Goal: Communication & Community: Answer question/provide support

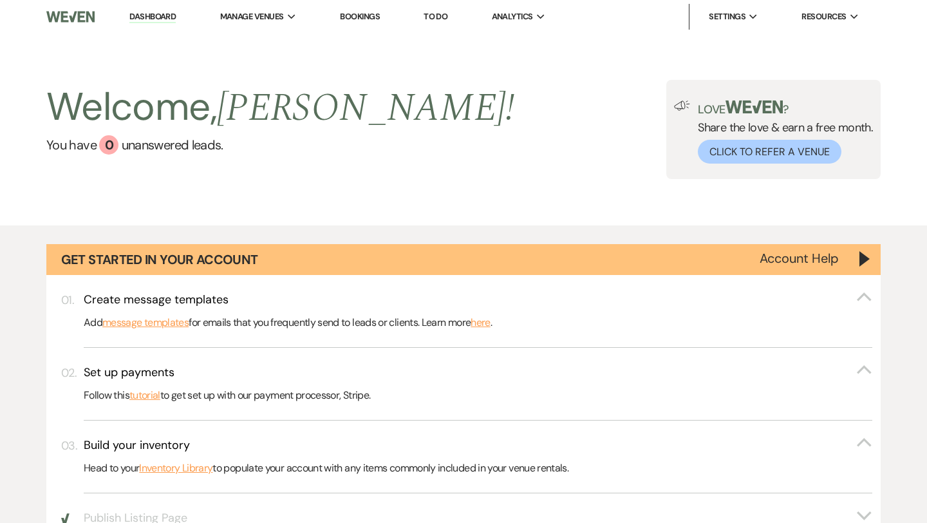
click at [166, 20] on link "Dashboard" at bounding box center [152, 17] width 46 height 12
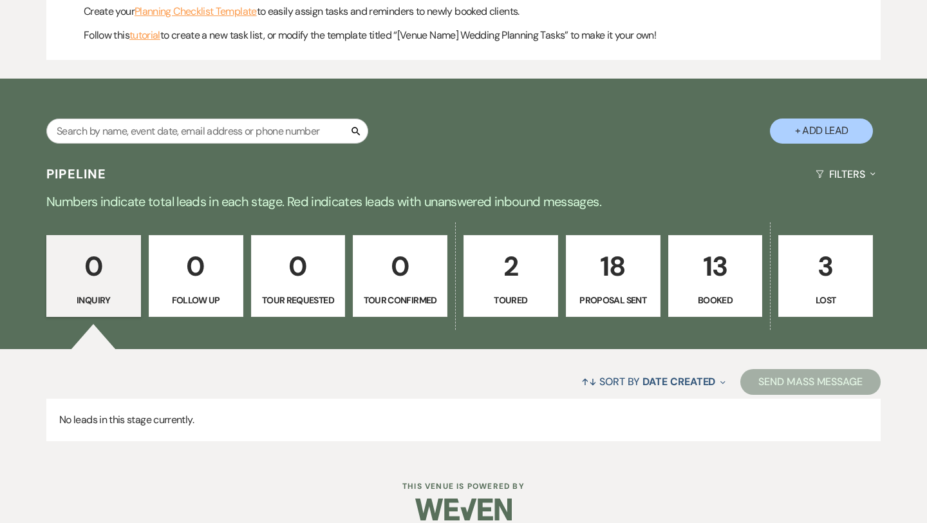
scroll to position [603, 0]
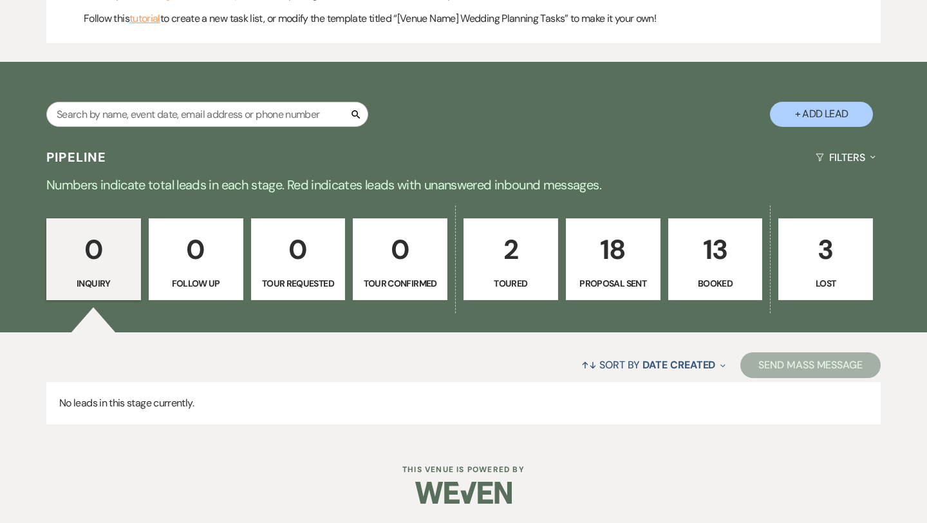
click at [706, 250] on p "13" at bounding box center [716, 249] width 78 height 43
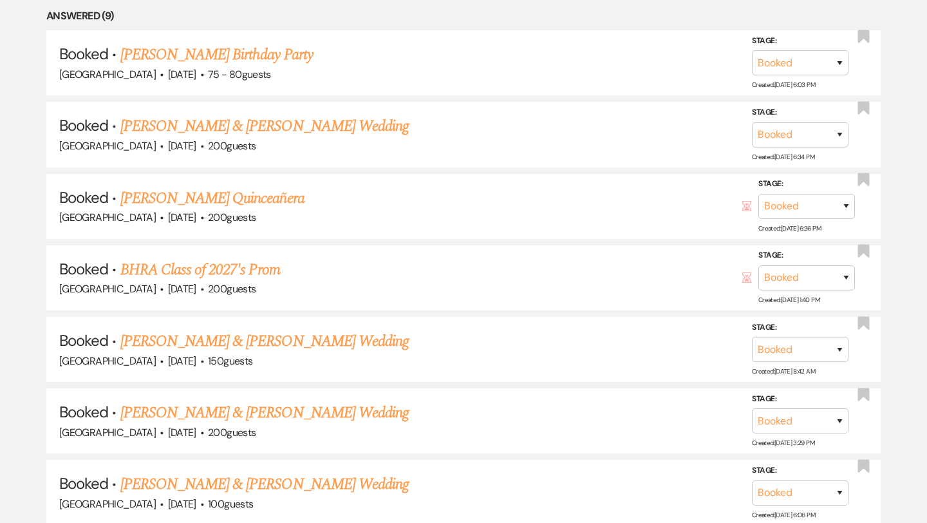
scroll to position [1052, 0]
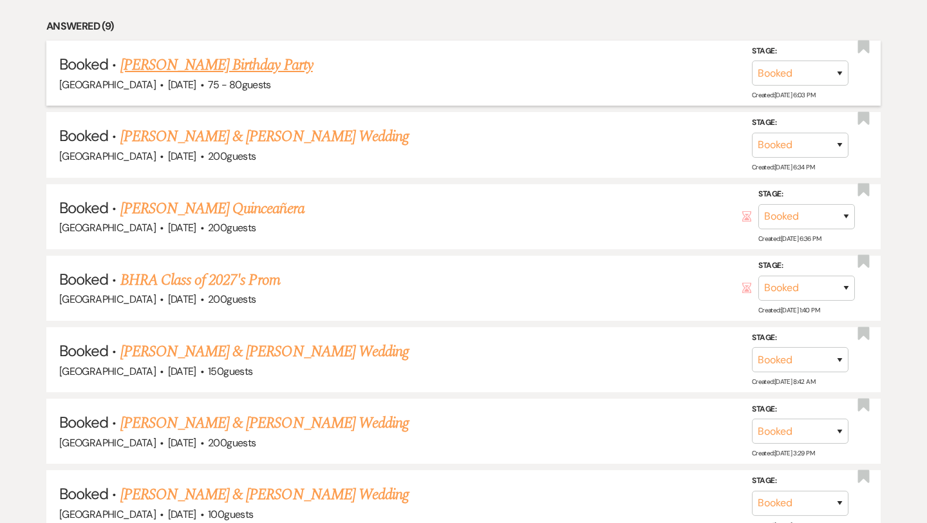
click at [279, 60] on link "[PERSON_NAME] Birthday Party" at bounding box center [216, 64] width 193 height 23
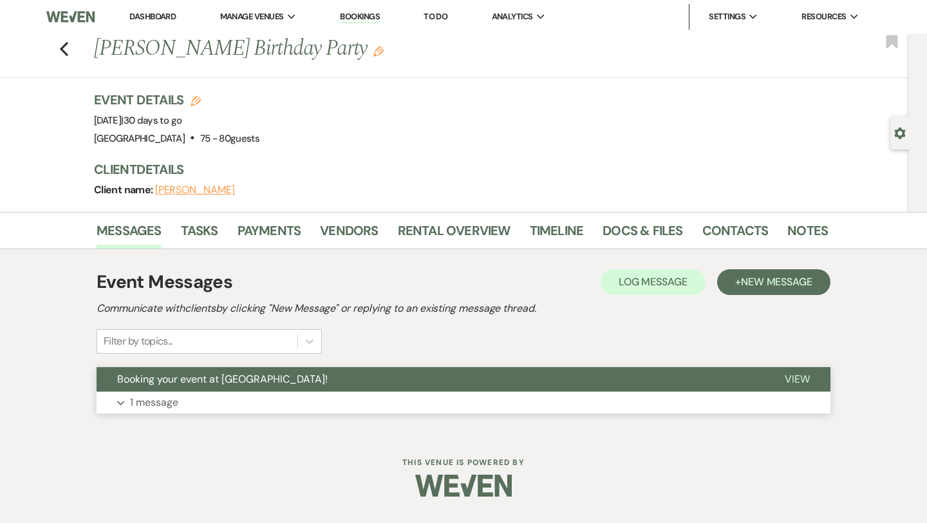
click at [260, 396] on button "Expand 1 message" at bounding box center [464, 403] width 734 height 22
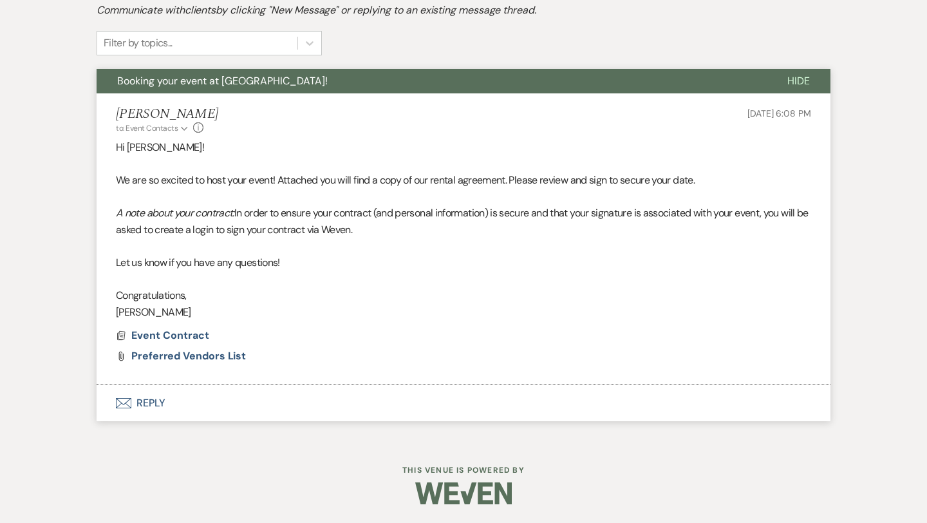
scroll to position [299, 0]
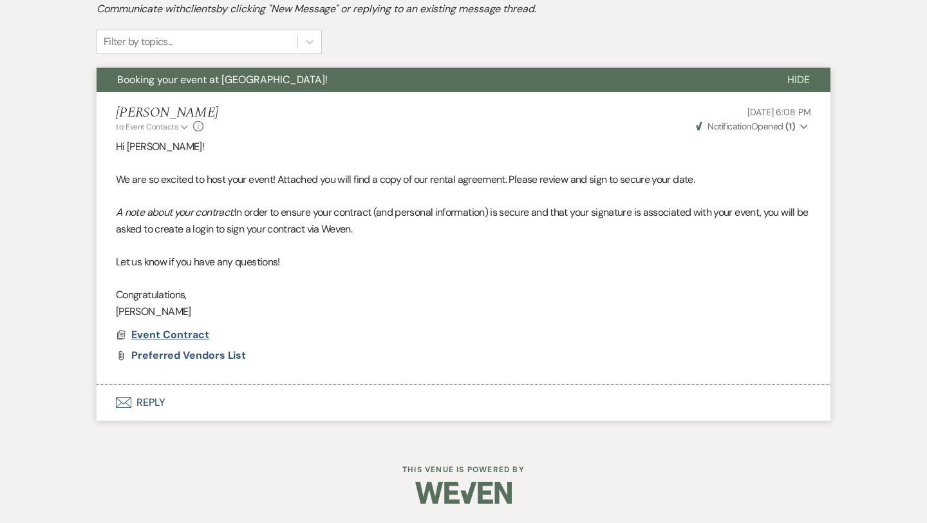
click at [196, 336] on span "Event Contract" at bounding box center [170, 335] width 78 height 14
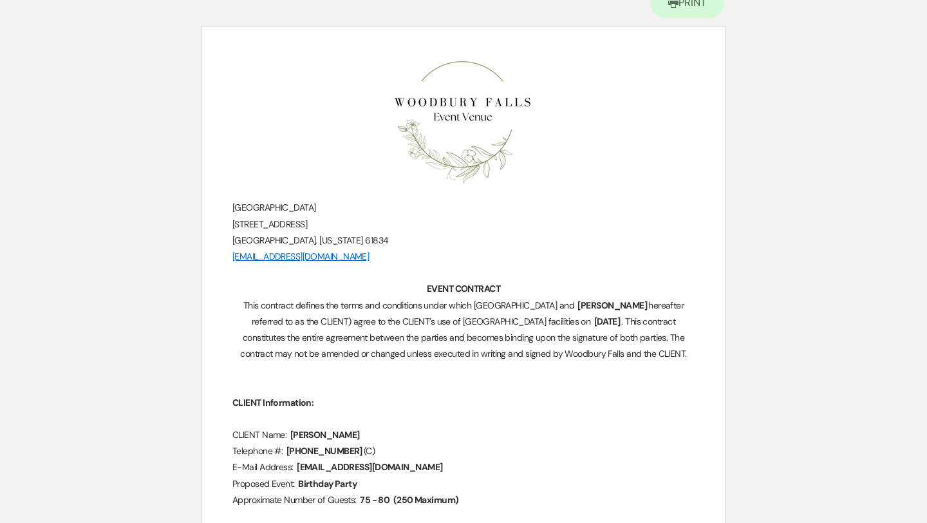
scroll to position [0, 0]
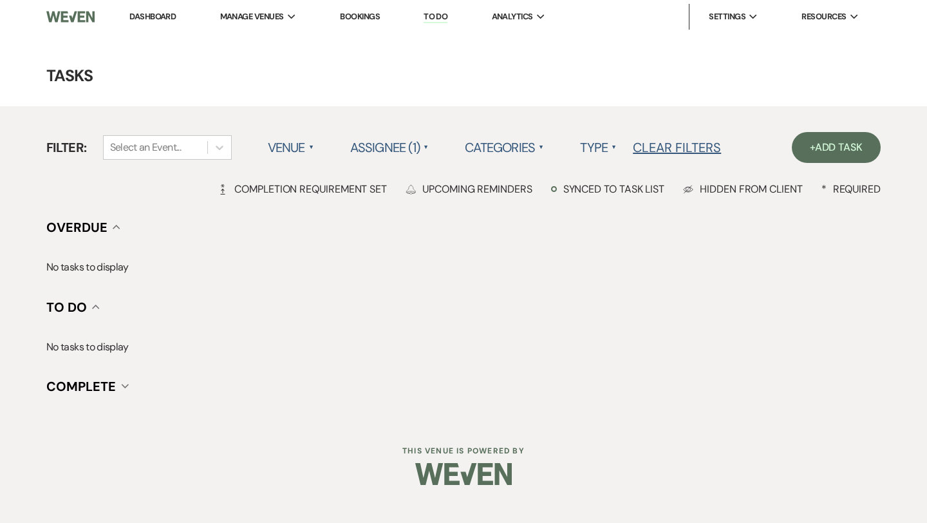
click at [171, 15] on link "Dashboard" at bounding box center [152, 16] width 46 height 11
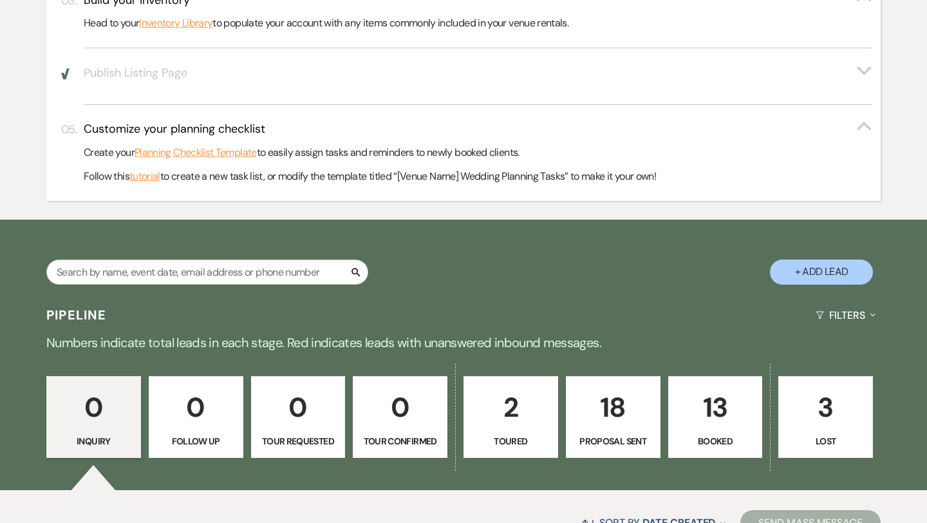
scroll to position [517, 0]
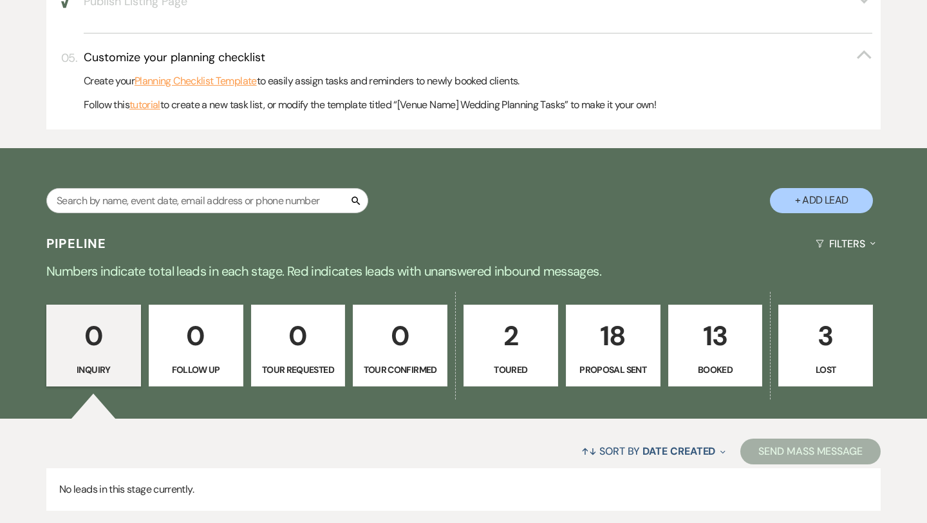
click at [716, 336] on p "13" at bounding box center [716, 335] width 78 height 43
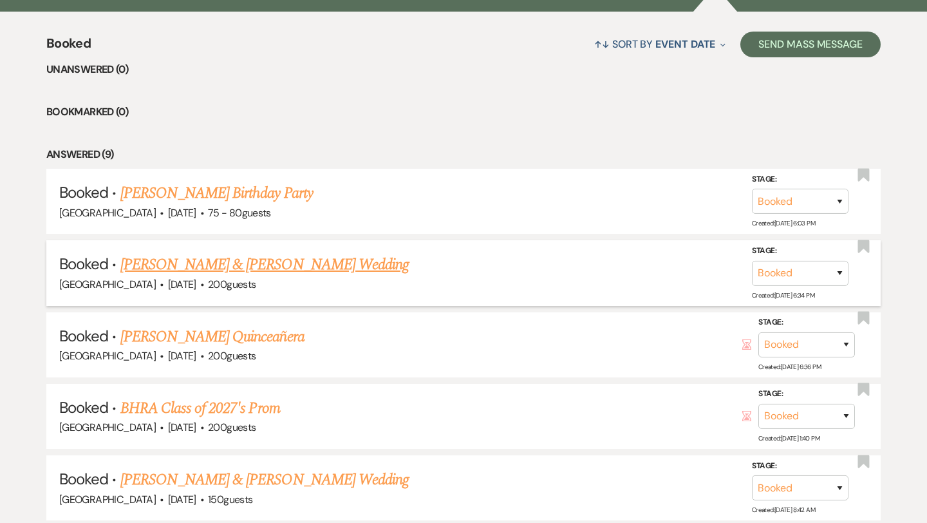
scroll to position [935, 0]
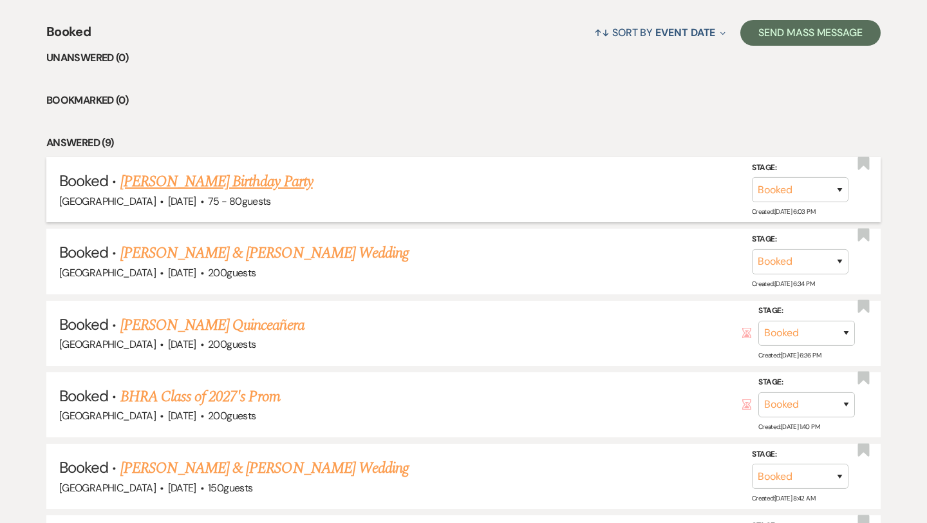
click at [270, 180] on link "[PERSON_NAME] Birthday Party" at bounding box center [216, 181] width 193 height 23
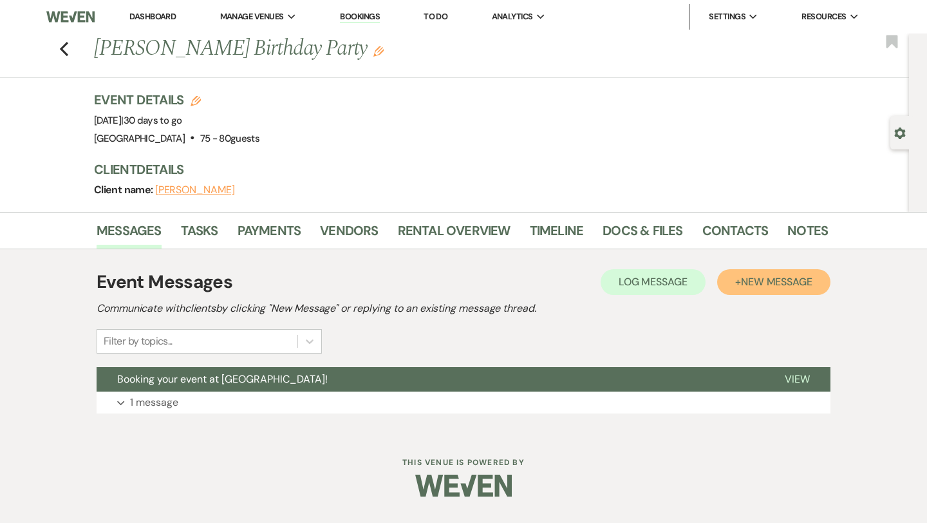
click at [761, 284] on span "New Message" at bounding box center [776, 282] width 71 height 14
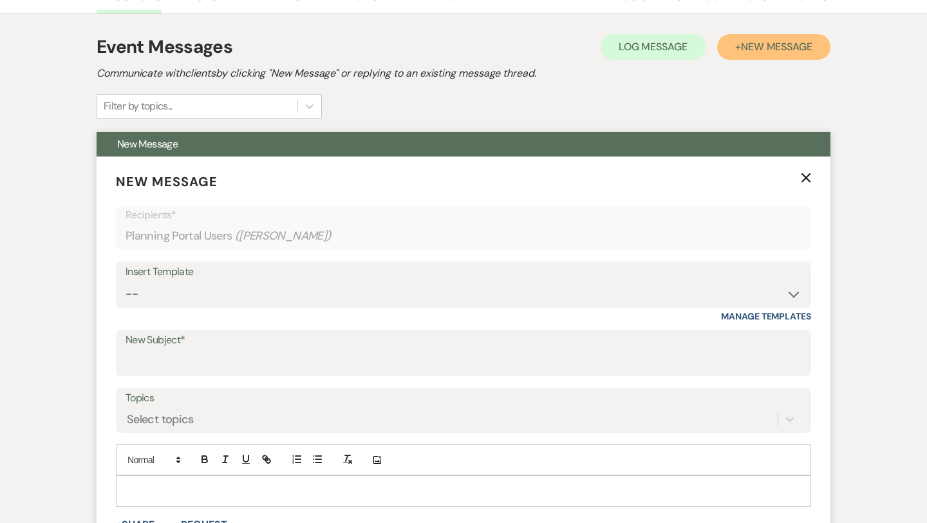
scroll to position [237, 0]
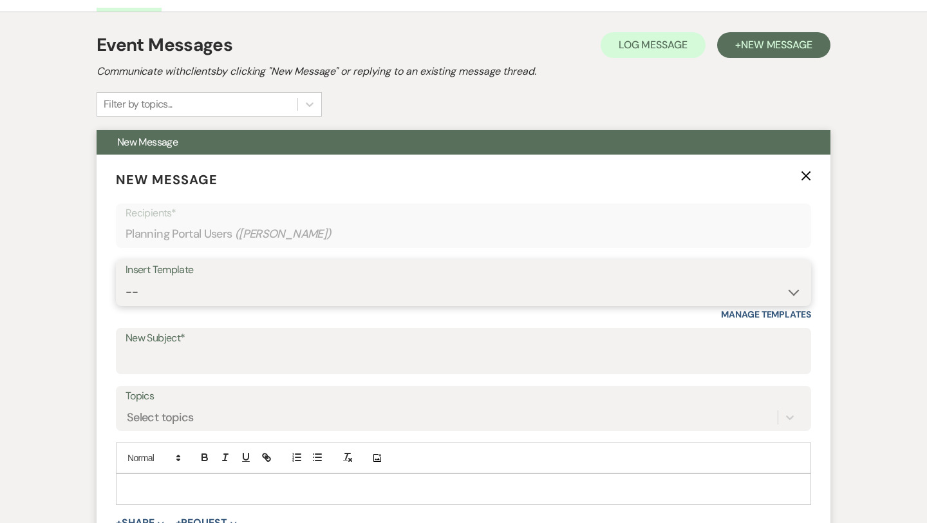
click at [391, 293] on select "-- Weven Planning Portal Introduction (Booked Events) Initial Inquiry Response …" at bounding box center [464, 292] width 676 height 25
click at [307, 409] on div "Select topics" at bounding box center [464, 417] width 676 height 24
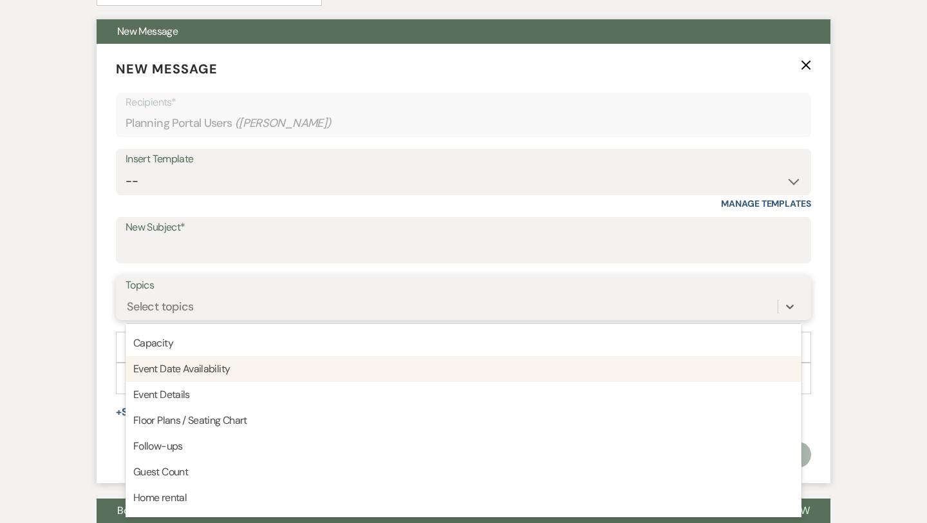
scroll to position [48, 0]
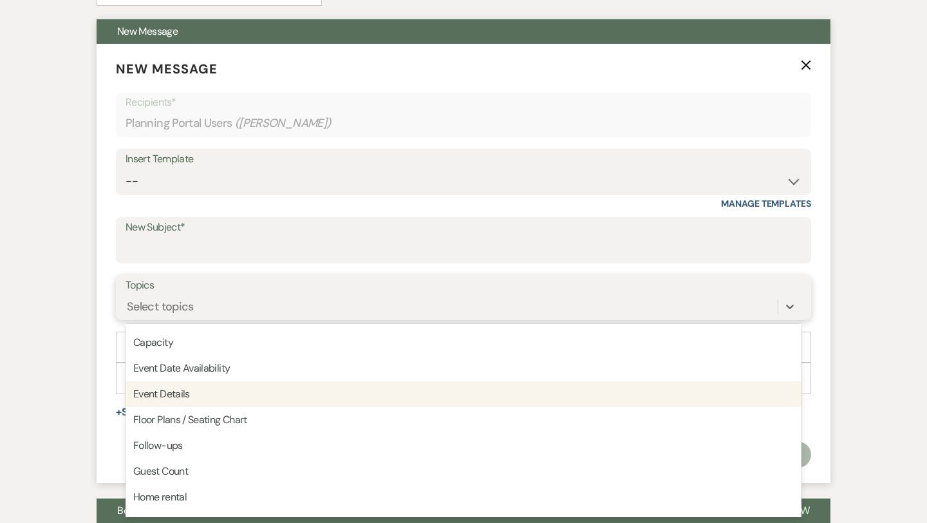
click at [301, 400] on div "Event Details" at bounding box center [464, 394] width 676 height 26
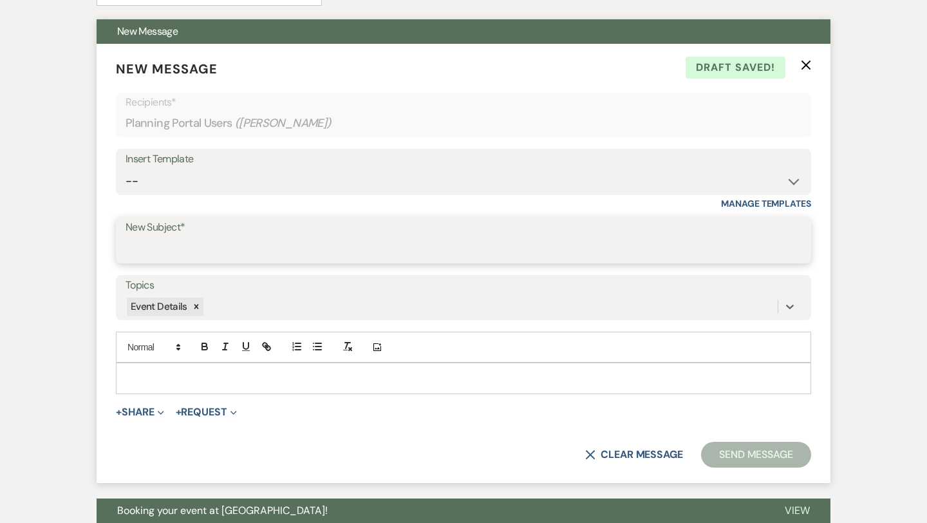
click at [223, 248] on input "New Subject*" at bounding box center [464, 249] width 676 height 25
type input "Pre-event questionnaire for Woodbury Falls event"
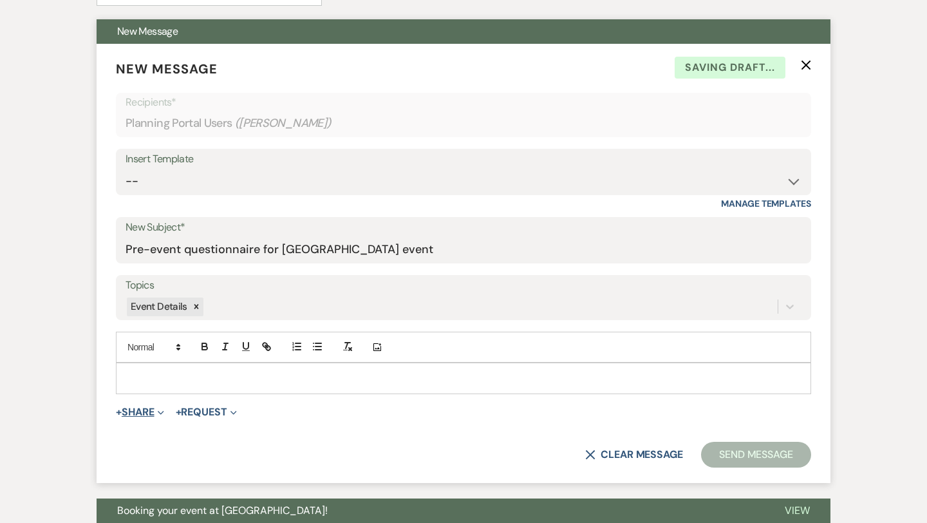
click at [147, 410] on button "+ Share Expand" at bounding box center [140, 412] width 48 height 10
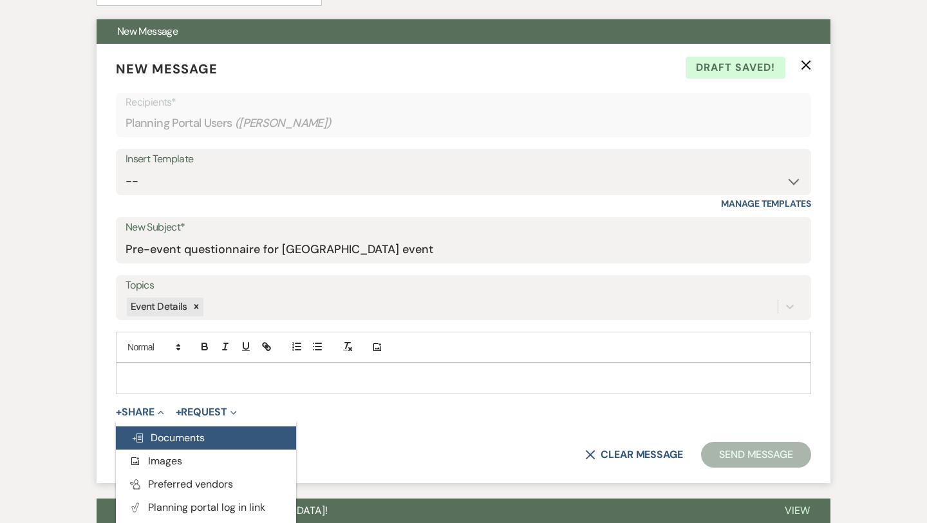
click at [166, 432] on span "Doc Upload Documents" at bounding box center [167, 438] width 73 height 14
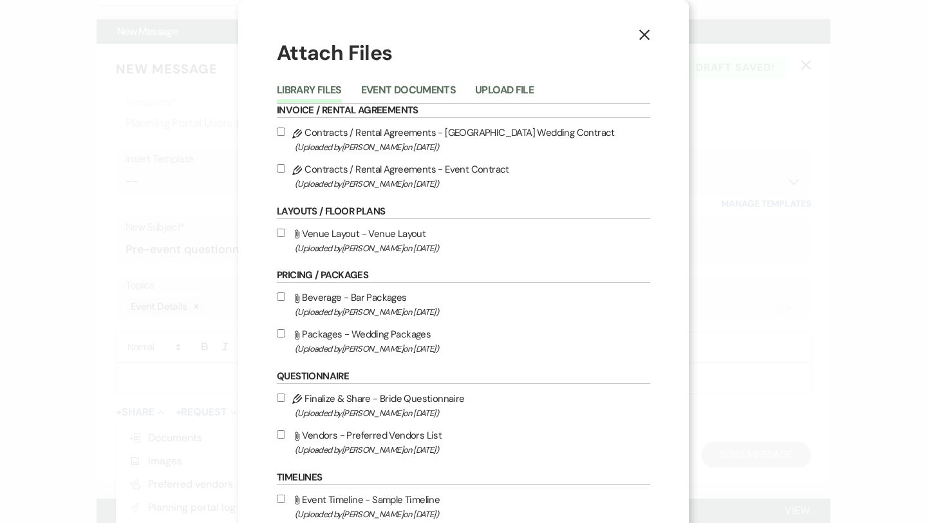
click at [281, 233] on input "Attach File Venue Layout - Venue Layout (Uploaded by Miranda Fox on Feb 4th, 20…" at bounding box center [281, 233] width 8 height 8
checkbox input "true"
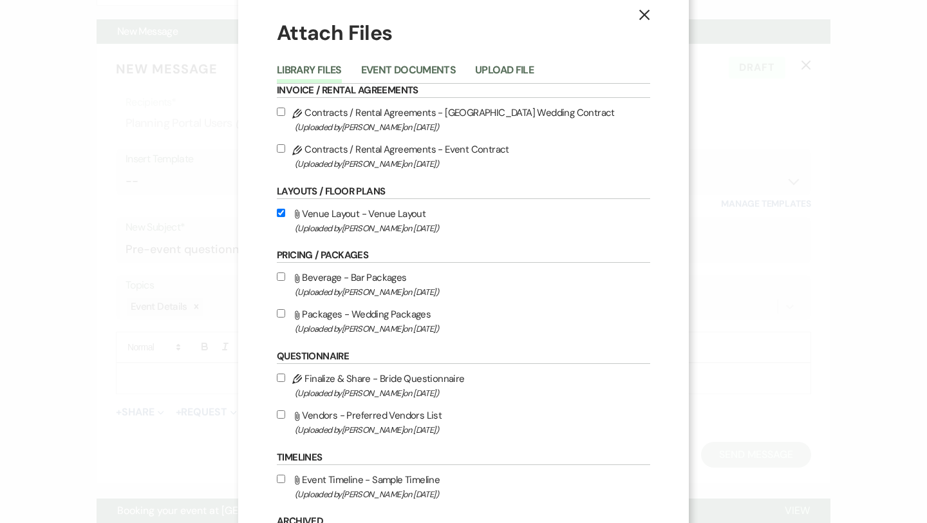
scroll to position [0, 0]
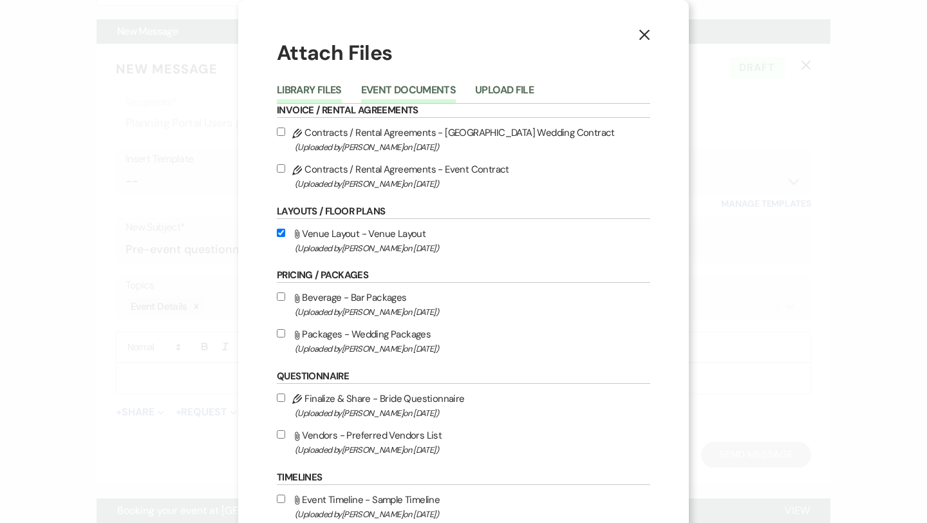
click at [435, 91] on button "Event Documents" at bounding box center [408, 94] width 95 height 18
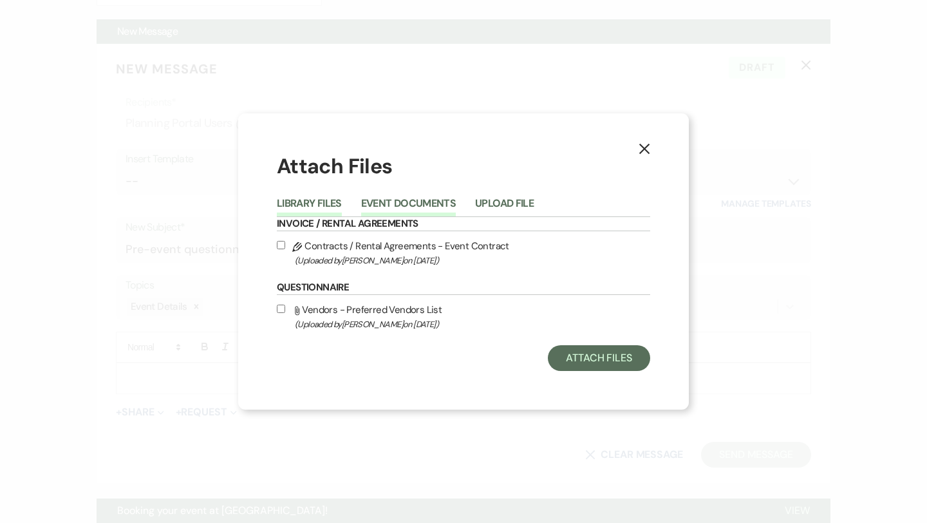
click at [329, 200] on button "Library Files" at bounding box center [309, 207] width 65 height 18
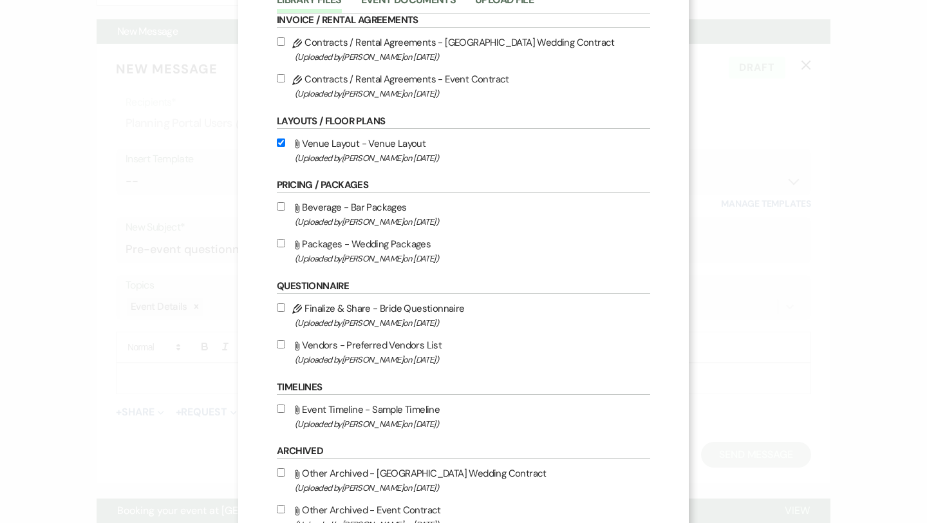
scroll to position [102, 0]
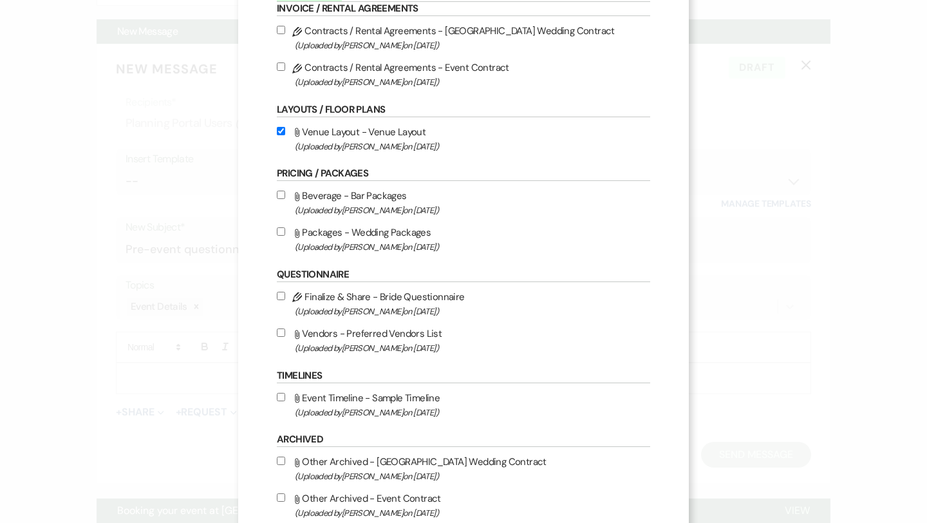
click at [279, 296] on input "Pencil Finalize & Share - Bride Questionnaire (Uploaded by Miranda Fox on Feb 1…" at bounding box center [281, 296] width 8 height 8
checkbox input "true"
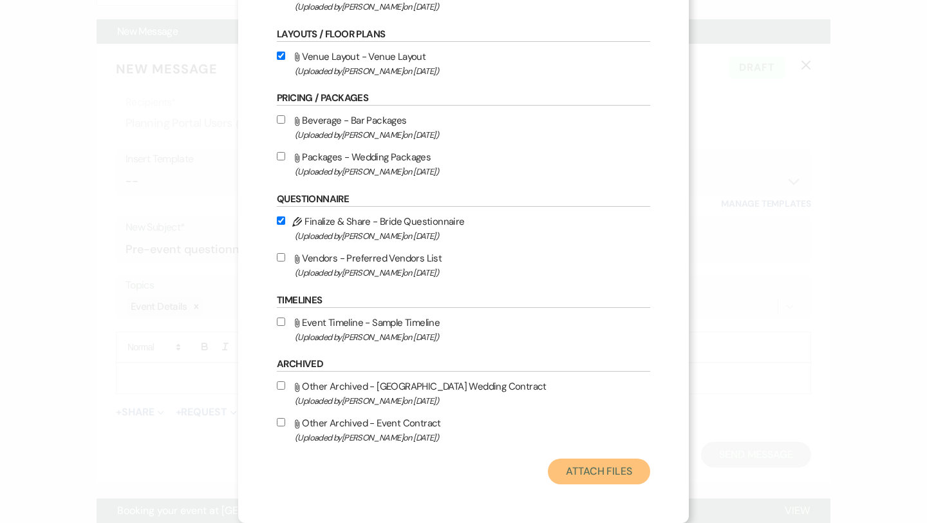
click at [612, 475] on button "Attach Files" at bounding box center [599, 472] width 102 height 26
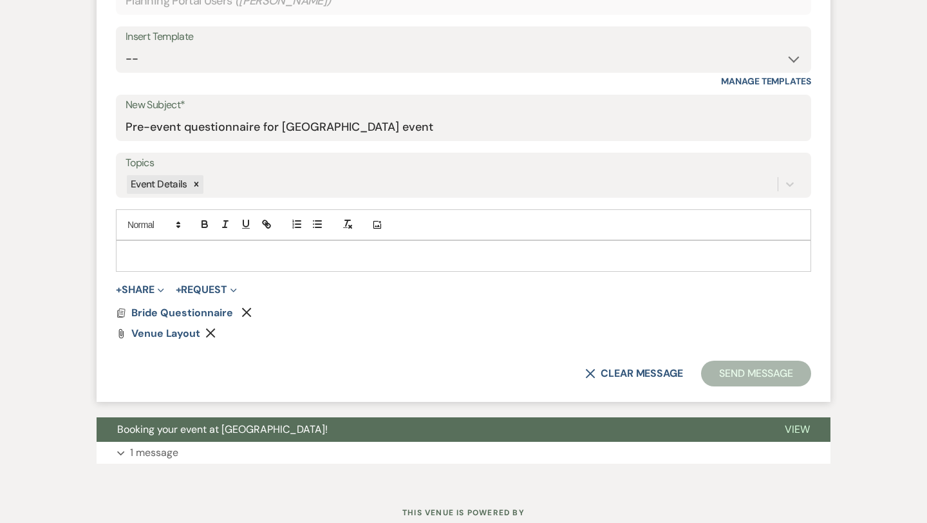
scroll to position [513, 0]
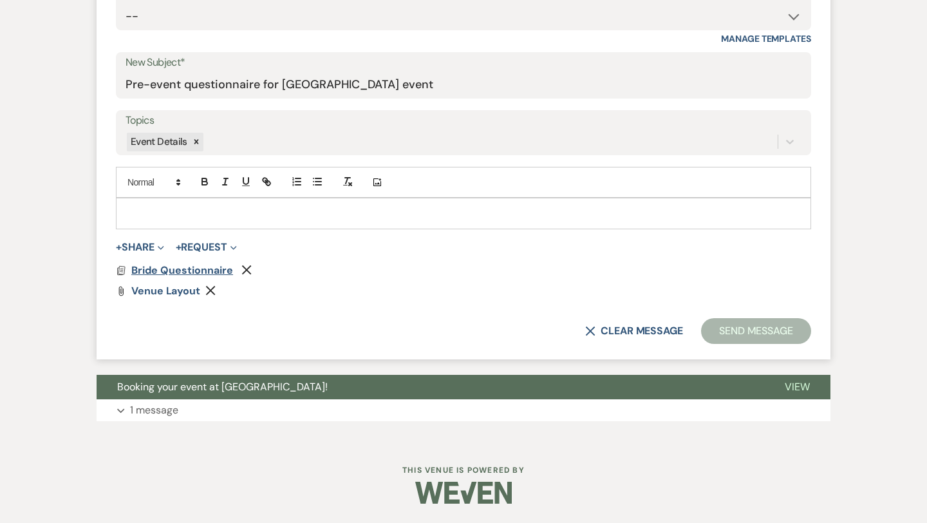
click at [162, 270] on span "Bride Questionnaire" at bounding box center [182, 270] width 102 height 14
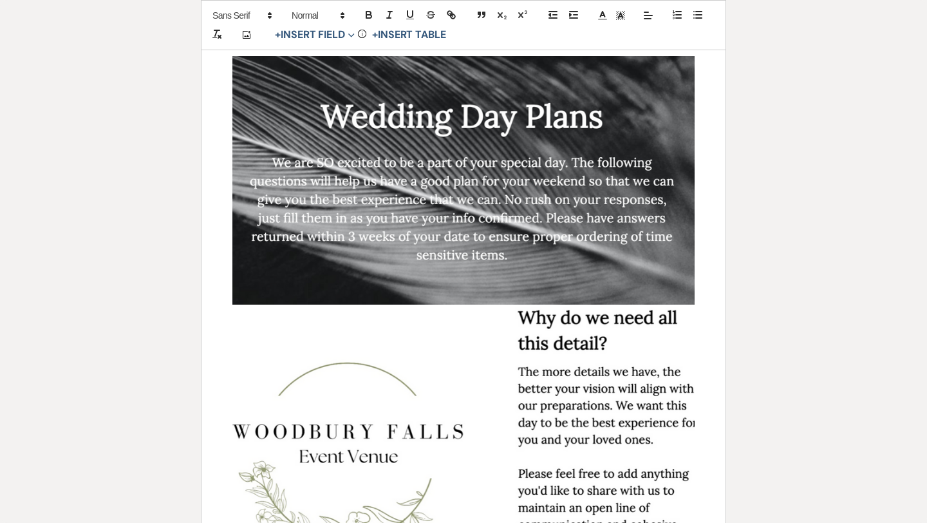
scroll to position [181, 0]
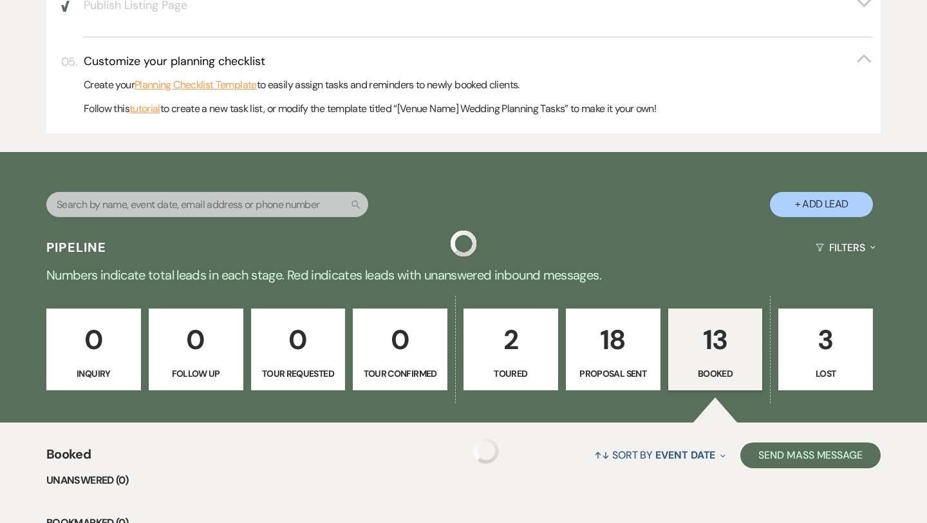
scroll to position [935, 0]
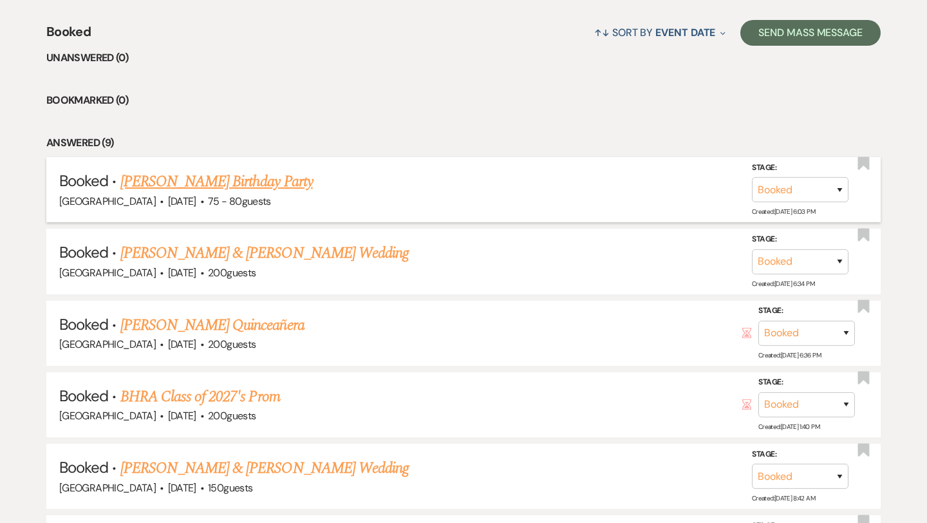
click at [209, 182] on link "[PERSON_NAME] Birthday Party" at bounding box center [216, 181] width 193 height 23
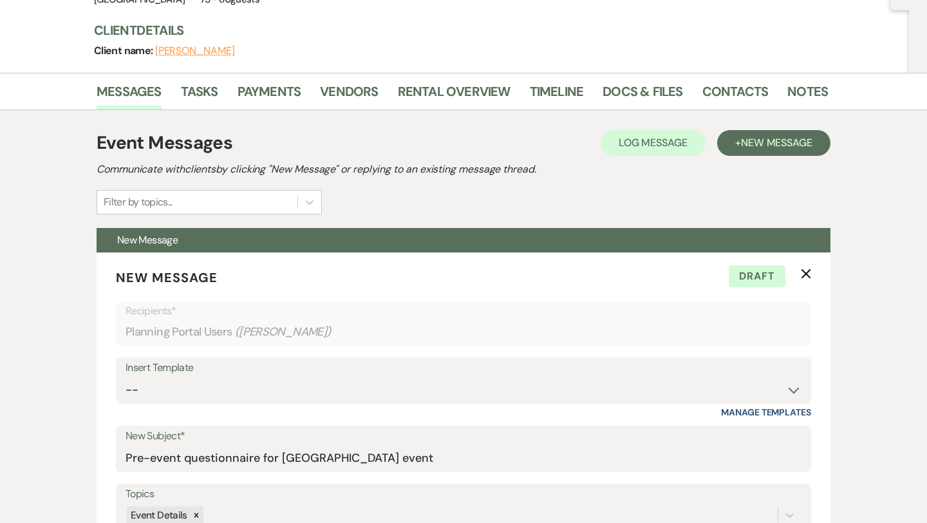
scroll to position [141, 0]
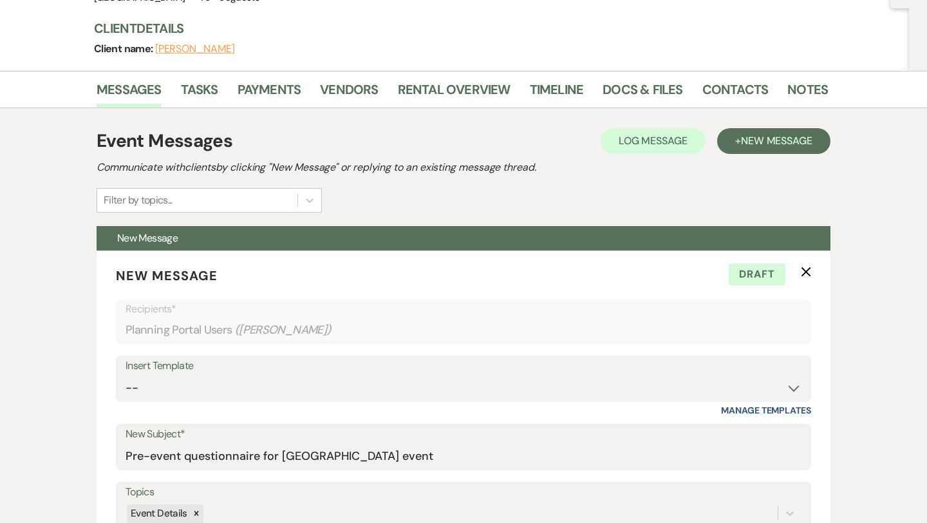
click at [206, 52] on button "[PERSON_NAME]" at bounding box center [195, 49] width 80 height 10
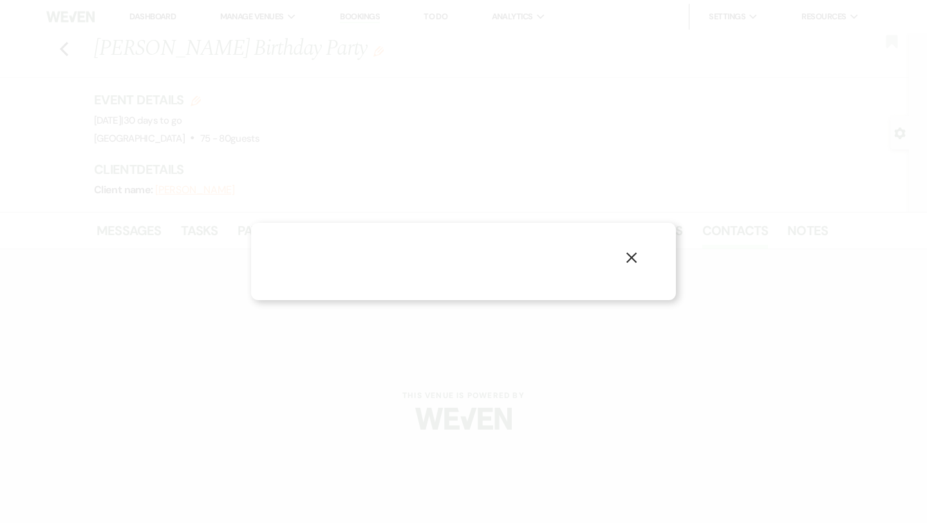
select select "1"
select select "text"
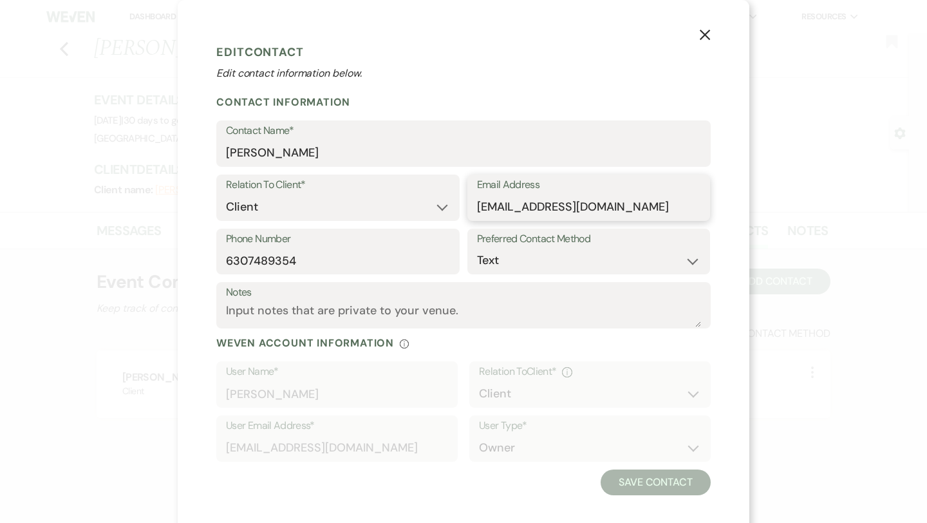
drag, startPoint x: 611, startPoint y: 206, endPoint x: 480, endPoint y: 214, distance: 130.3
click at [480, 214] on input "[EMAIL_ADDRESS][DOMAIN_NAME]" at bounding box center [589, 207] width 224 height 25
